Goal: Check status

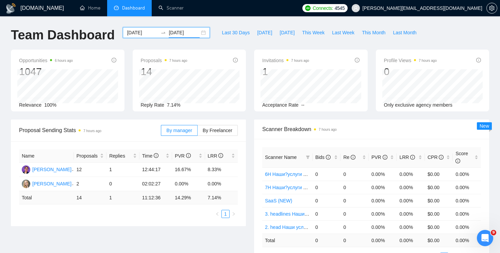
click at [196, 31] on div "[DATE] [DATE]" at bounding box center [166, 32] width 87 height 11
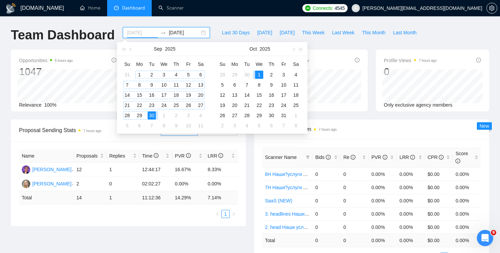
click at [138, 71] on div "1" at bounding box center [139, 75] width 8 height 8
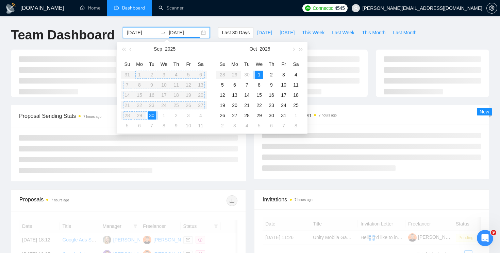
type input "[DATE]"
click at [152, 94] on table "Su Mo Tu We Th Fr Sa 31 1 2 3 4 5 6 7 8 9 10 11 12 13 14 15 16 17 18 19 20 21 2…" at bounding box center [164, 95] width 86 height 72
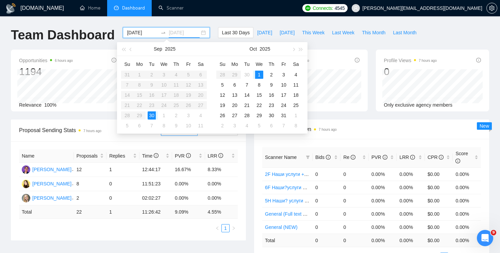
type input "[DATE]"
click at [180, 33] on input "[DATE]" at bounding box center [184, 32] width 31 height 7
click at [153, 94] on table "Su Mo Tu We Th Fr Sa 31 1 2 3 4 5 6 7 8 9 10 11 12 13 14 15 16 17 18 19 20 21 2…" at bounding box center [164, 95] width 86 height 72
click at [141, 33] on input "[DATE]" at bounding box center [142, 32] width 31 height 7
click at [130, 51] on button "button" at bounding box center [130, 49] width 7 height 14
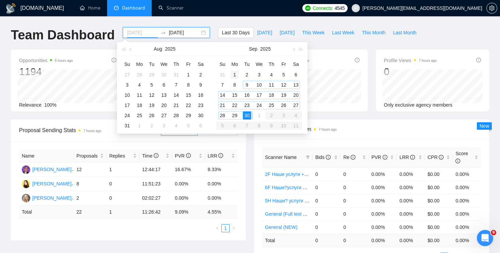
type input "[DATE]"
click at [233, 70] on td "1" at bounding box center [234, 75] width 12 height 10
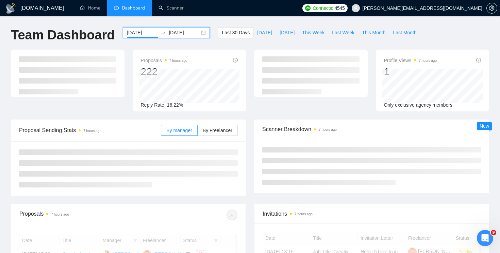
click at [185, 32] on input "[DATE]" at bounding box center [184, 32] width 31 height 7
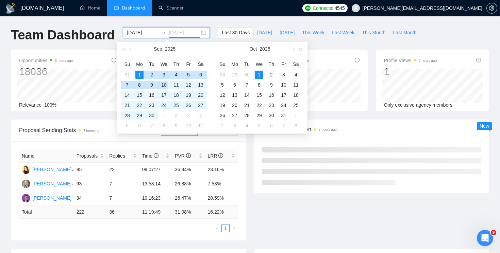
type input "[DATE]"
click at [152, 93] on div "16" at bounding box center [151, 95] width 8 height 8
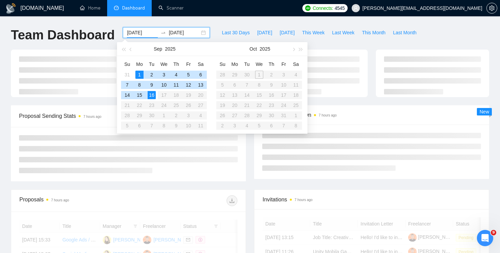
type input "[DATE]"
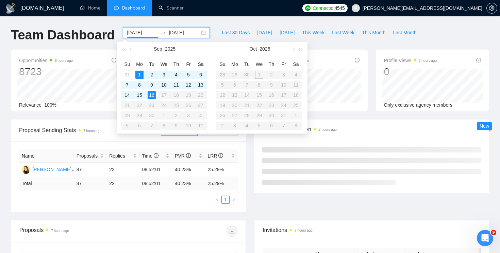
click at [228, 23] on div "[DOMAIN_NAME] Home Dashboard Scanner Connects: 4545 [PERSON_NAME][EMAIL_ADDRESS…" at bounding box center [250, 244] width 500 height 489
